Goal: Transaction & Acquisition: Book appointment/travel/reservation

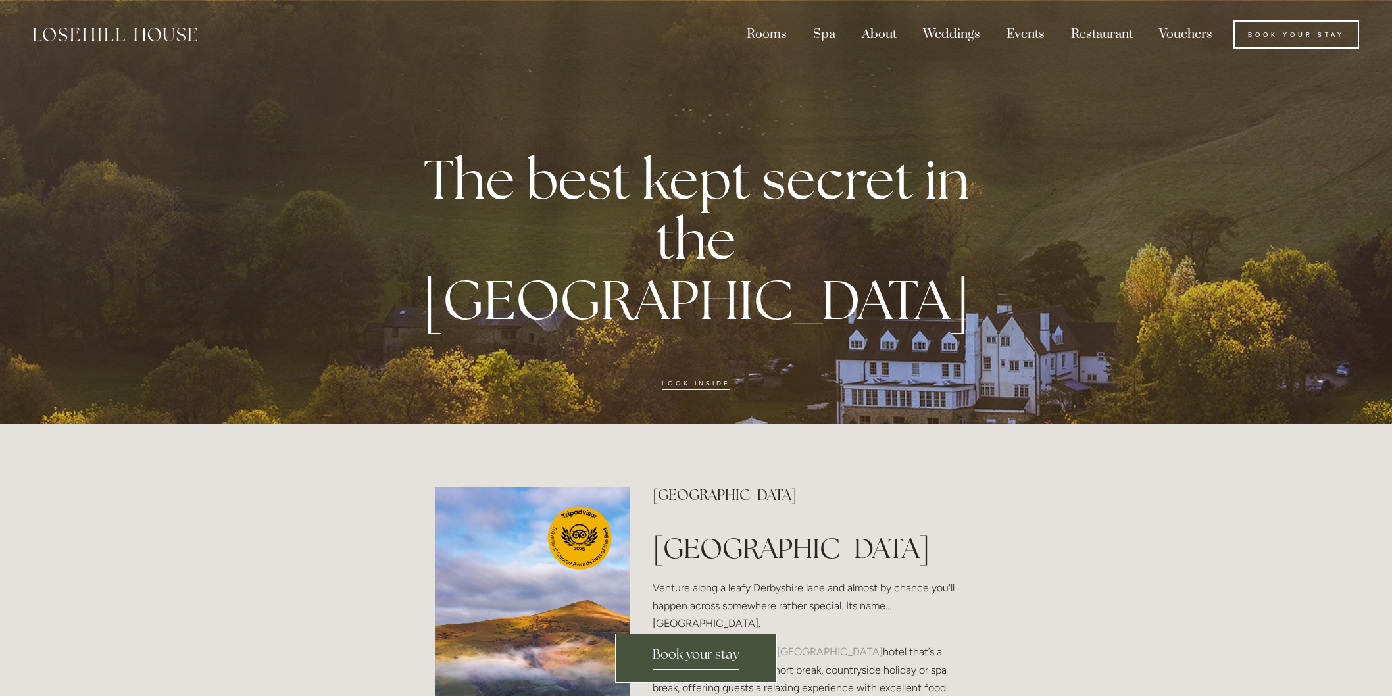
click at [680, 660] on span "Book your stay" at bounding box center [696, 657] width 87 height 24
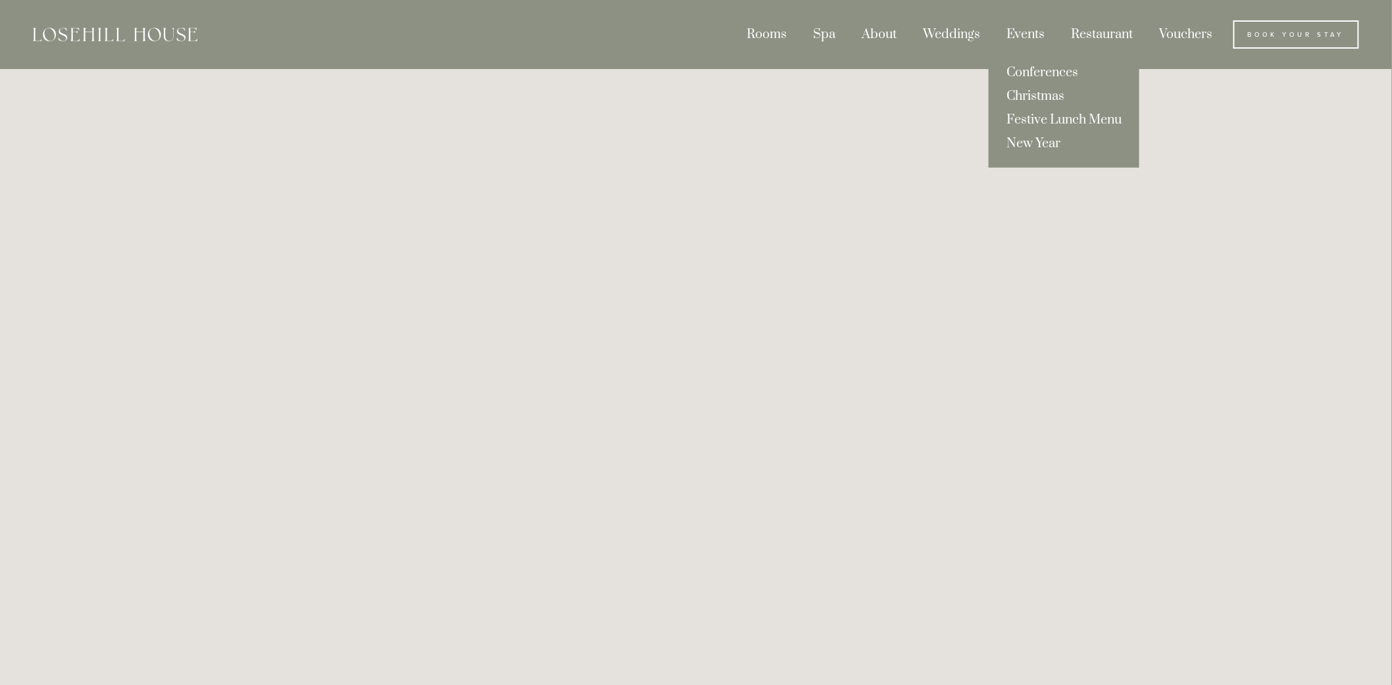
click at [1029, 95] on link "Christmas" at bounding box center [1064, 97] width 151 height 24
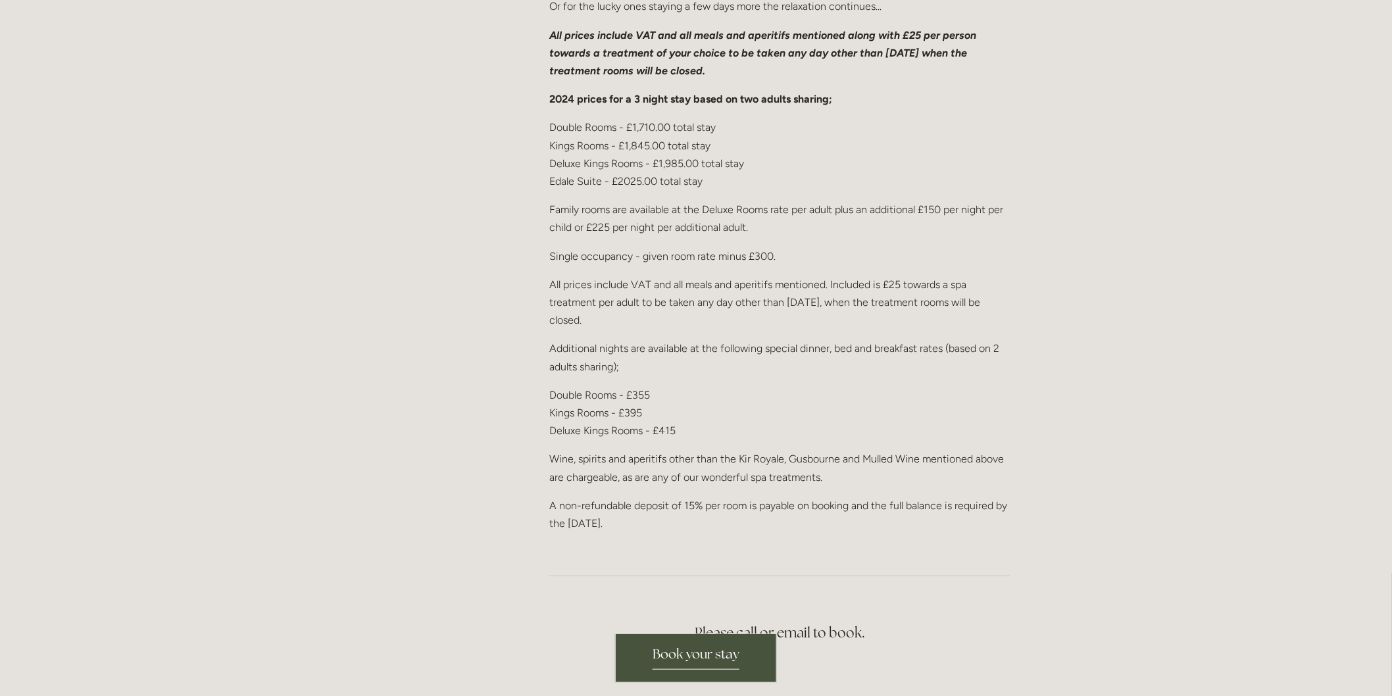
scroll to position [2120, 0]
